Goal: Information Seeking & Learning: Learn about a topic

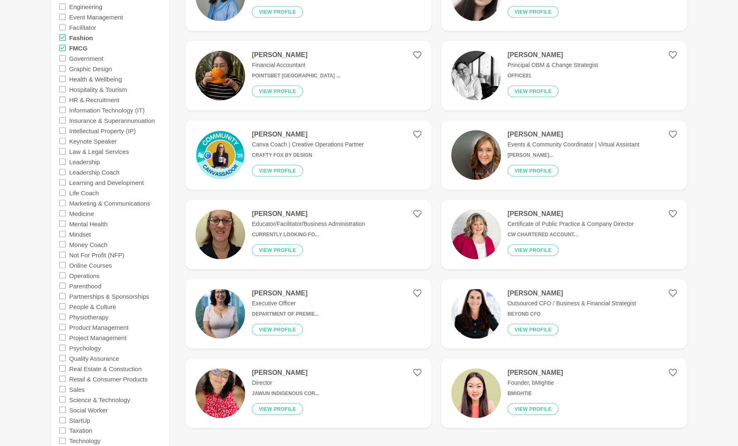
scroll to position [497, 0]
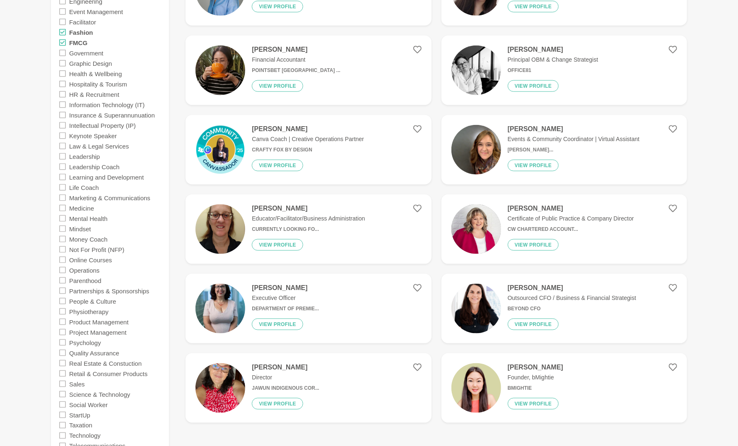
click at [520, 222] on p "Certificate of Public Practice & Company Director" at bounding box center [570, 218] width 126 height 9
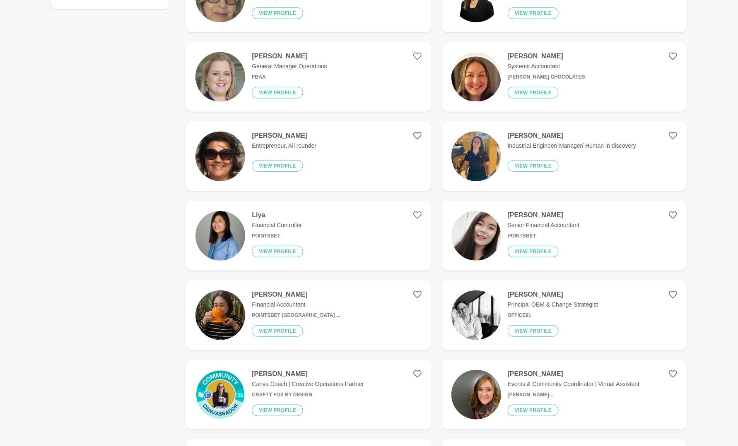
scroll to position [414, 0]
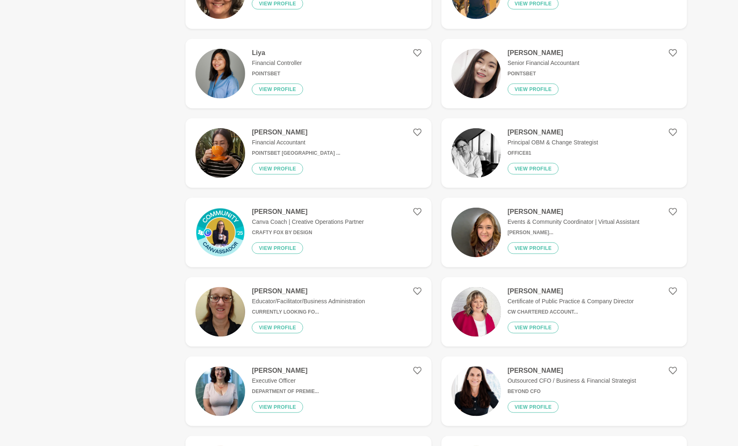
click at [283, 290] on h4 "[PERSON_NAME]" at bounding box center [308, 291] width 113 height 8
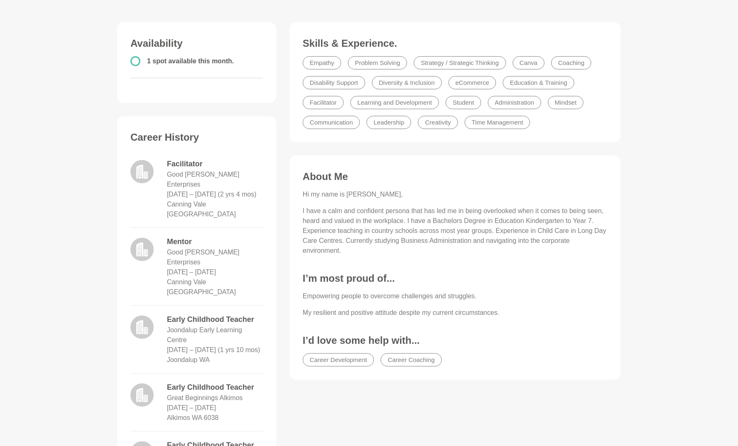
scroll to position [207, 0]
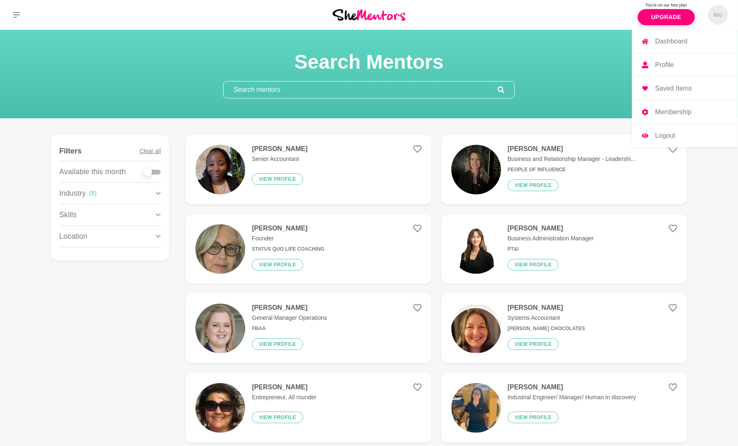
click at [675, 63] on link "Profile" at bounding box center [685, 64] width 106 height 23
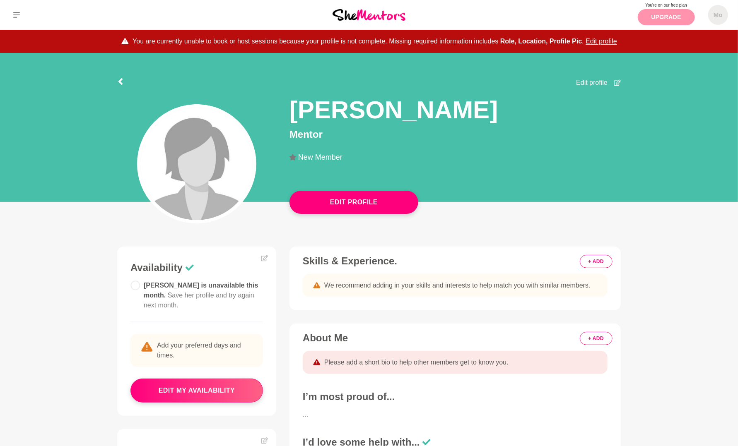
click at [674, 17] on link "Upgrade" at bounding box center [665, 17] width 57 height 16
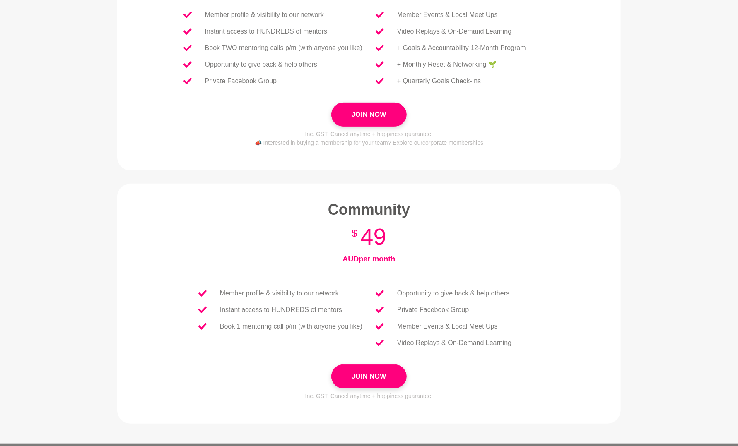
scroll to position [245, 0]
